Goal: Transaction & Acquisition: Purchase product/service

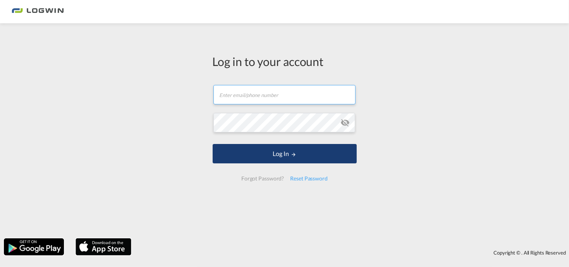
type input "[PERSON_NAME][EMAIL_ADDRESS][PERSON_NAME][DOMAIN_NAME]"
click at [270, 152] on button "Log In" at bounding box center [285, 153] width 144 height 19
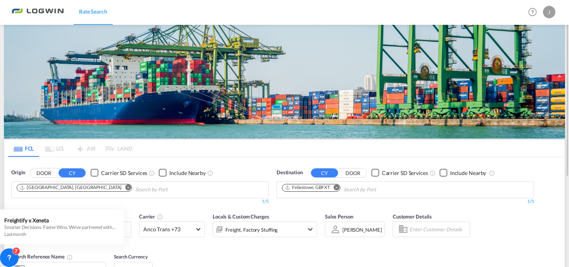
click at [139, 190] on input "Chips input." at bounding box center [172, 189] width 74 height 12
click at [126, 188] on md-icon "Remove" at bounding box center [129, 187] width 6 height 6
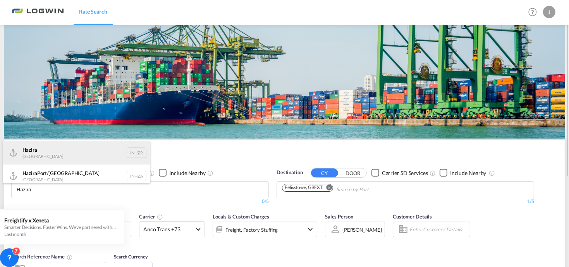
type input "Hazira"
click at [22, 153] on div "Hazira India INHZR" at bounding box center [76, 152] width 147 height 23
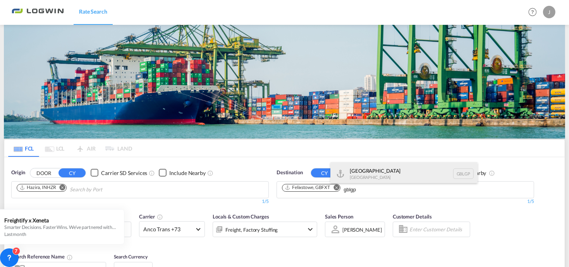
type input "gblgp"
click at [356, 166] on div "[GEOGRAPHIC_DATA] [GEOGRAPHIC_DATA] GBLGP" at bounding box center [403, 173] width 147 height 23
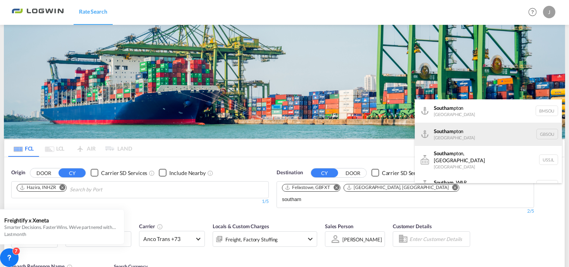
type input "southam"
click at [460, 129] on div "Southam pton [GEOGRAPHIC_DATA] GBSOU" at bounding box center [488, 133] width 147 height 23
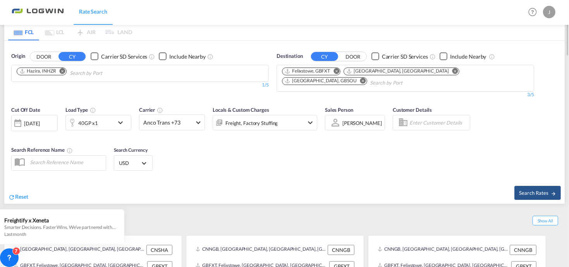
scroll to position [146, 0]
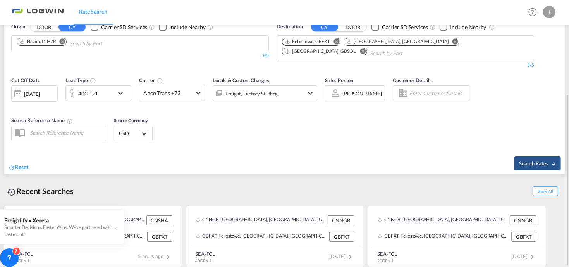
click at [132, 99] on div "Cut Off Date [DATE] [DATE] Load Type 40GP x1 Carrier Anco Trans +73 Online Rate…" at bounding box center [164, 92] width 306 height 33
click at [126, 96] on md-icon "icon-chevron-down" at bounding box center [122, 92] width 13 height 9
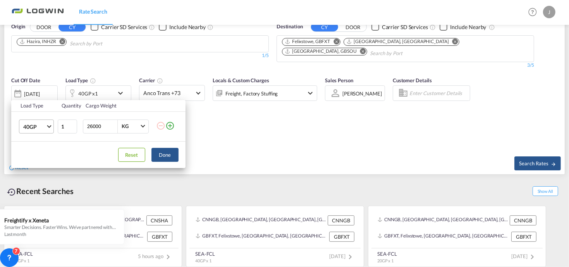
click at [52, 127] on md-select-value "40GP" at bounding box center [37, 126] width 31 height 13
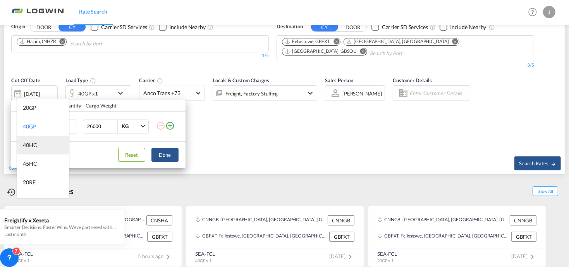
click at [43, 145] on md-option "40HC" at bounding box center [43, 145] width 53 height 19
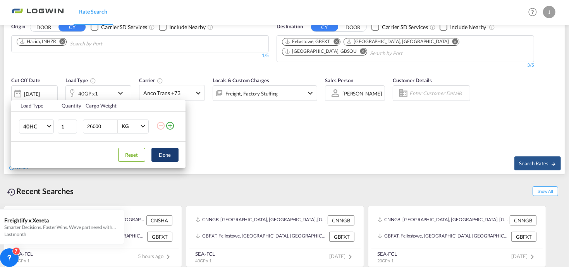
click at [157, 150] on button "Done" at bounding box center [164, 155] width 27 height 14
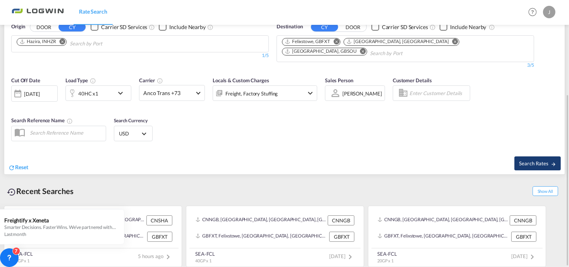
click at [533, 160] on span "Search Rates" at bounding box center [537, 163] width 37 height 6
type input "INHZR to GBFXT,GBLGP,GBSOU / [DATE]"
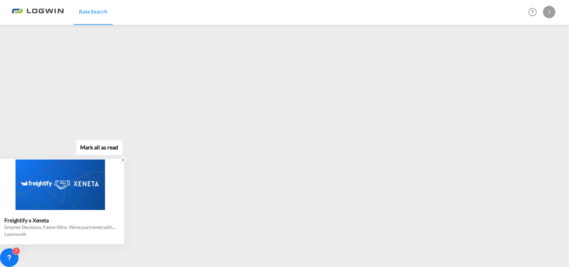
click at [122, 161] on icon at bounding box center [122, 159] width 5 height 5
